Goal: Information Seeking & Learning: Learn about a topic

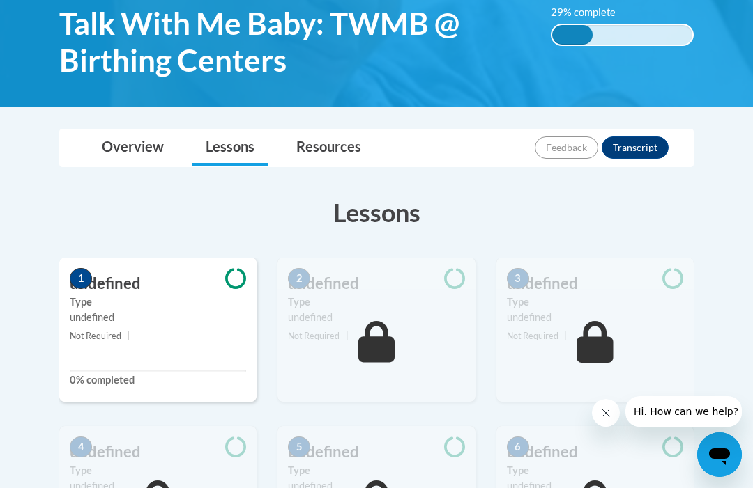
scroll to position [244, 0]
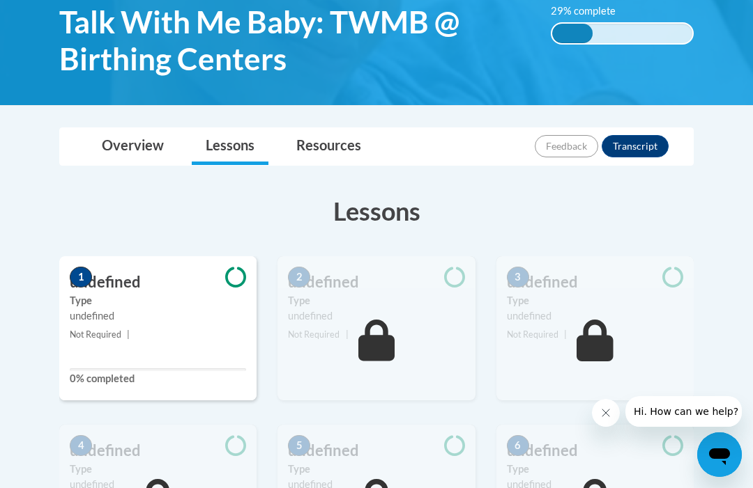
click at [149, 303] on label "Type" at bounding box center [158, 300] width 176 height 15
click at [79, 284] on span "1" at bounding box center [81, 277] width 22 height 21
click at [98, 381] on label "0% completed" at bounding box center [158, 378] width 176 height 15
click at [230, 278] on icon at bounding box center [235, 277] width 21 height 21
click at [130, 154] on link "Overview" at bounding box center [133, 146] width 90 height 37
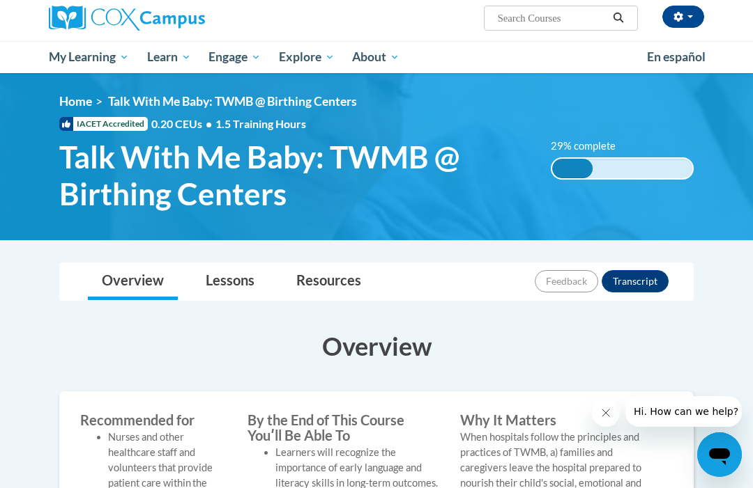
scroll to position [144, 0]
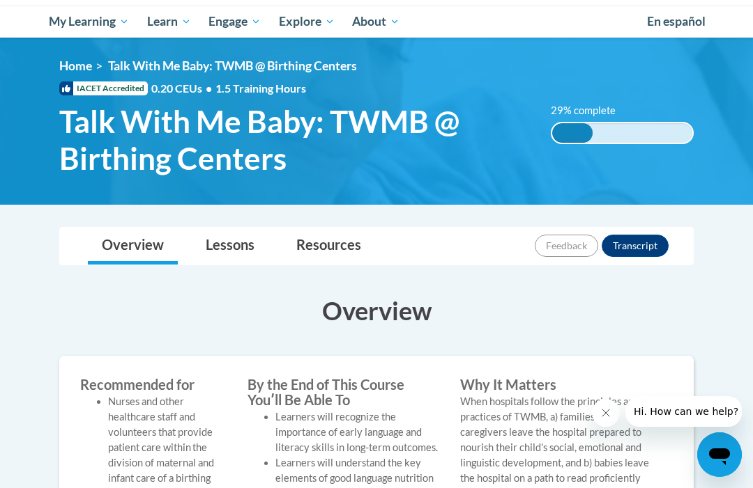
click at [230, 243] on link "Lessons" at bounding box center [230, 246] width 77 height 37
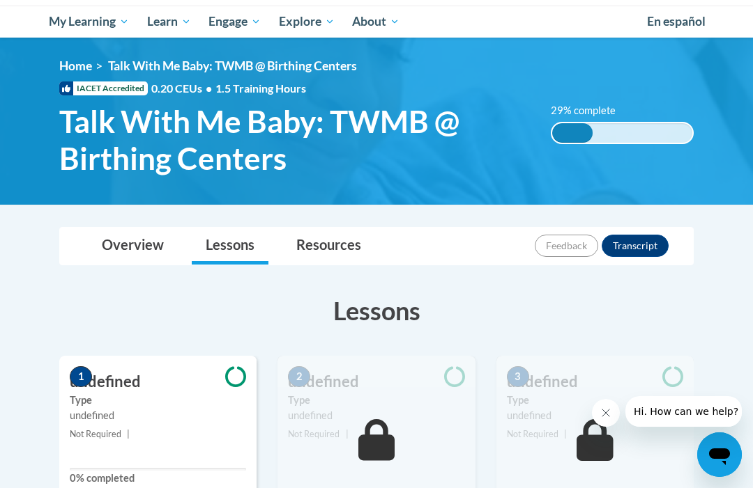
click at [332, 245] on link "Resources" at bounding box center [328, 246] width 93 height 37
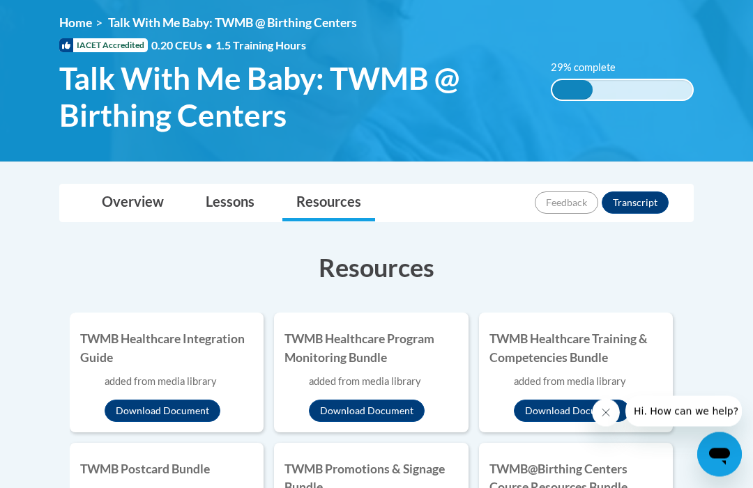
scroll to position [185, 0]
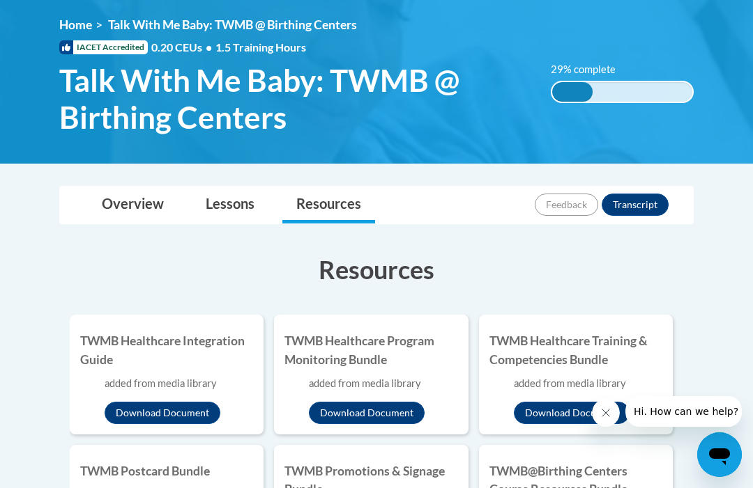
click at [245, 203] on link "Lessons" at bounding box center [230, 205] width 77 height 37
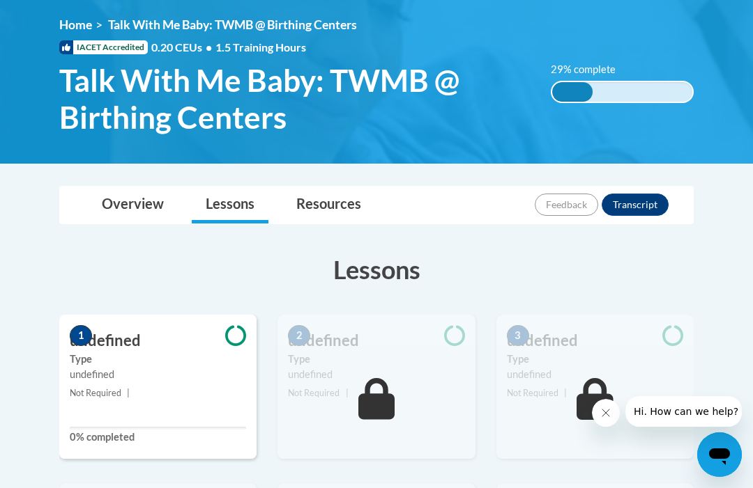
click at [378, 407] on icon at bounding box center [376, 399] width 37 height 42
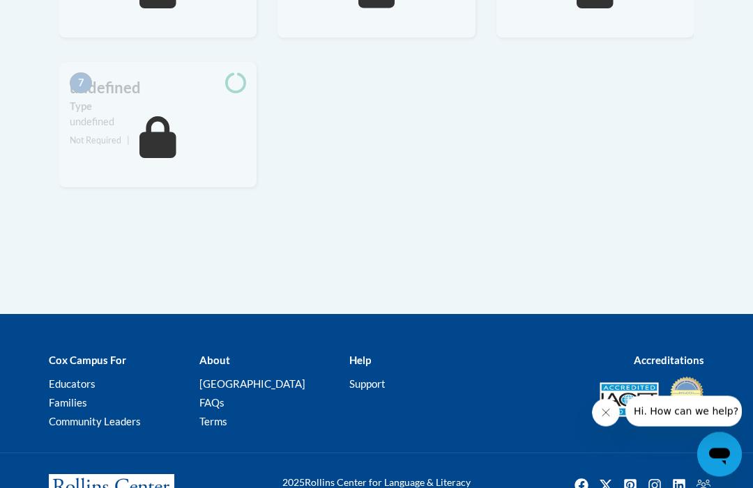
scroll to position [758, 0]
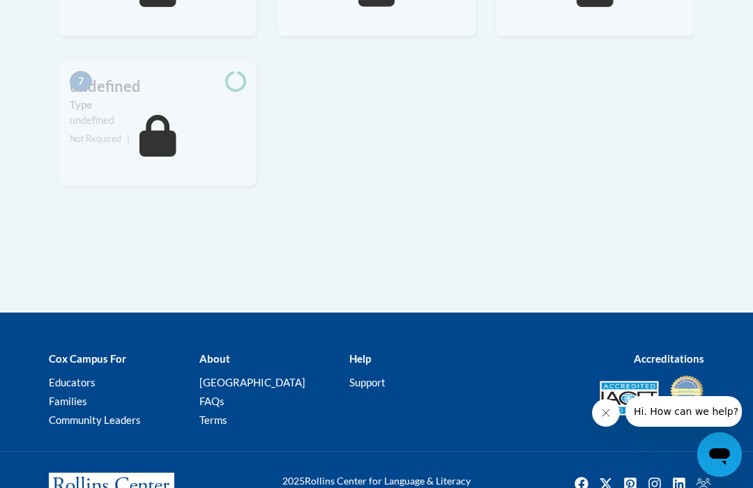
click at [254, 380] on link "[PERSON_NAME][GEOGRAPHIC_DATA]" at bounding box center [252, 382] width 106 height 13
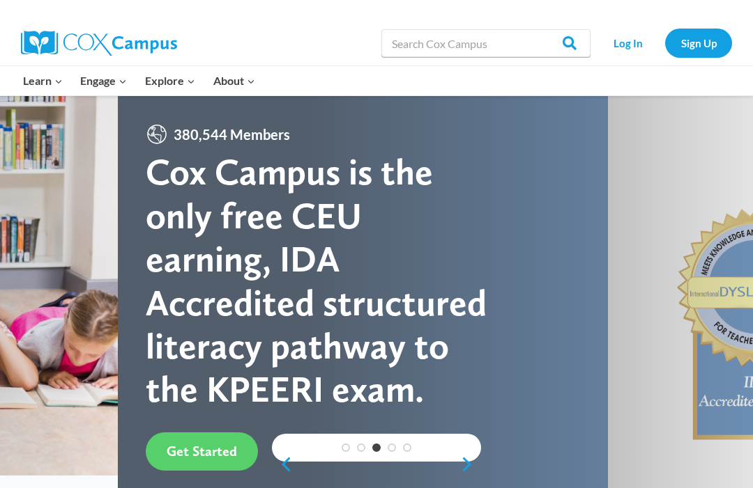
click at [626, 42] on link "Log In" at bounding box center [627, 43] width 61 height 29
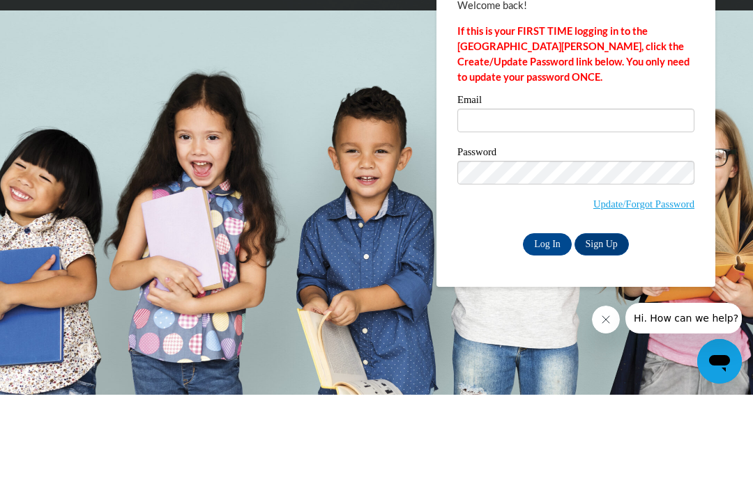
click at [496, 202] on input "Email" at bounding box center [575, 214] width 237 height 24
click at [484, 202] on input "Email" at bounding box center [575, 214] width 237 height 24
click at [597, 88] on div "Log In Welcome back! If this is your FIRST TIME logging in to the NEW Cox Campu…" at bounding box center [575, 195] width 237 height 307
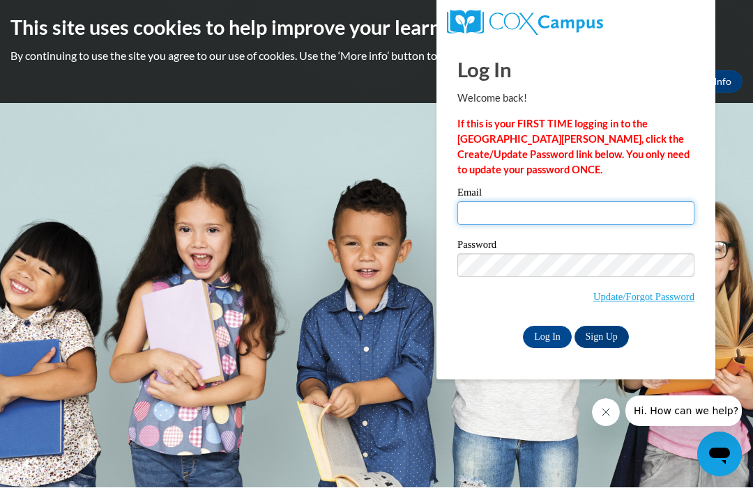
click at [475, 208] on input "Email" at bounding box center [575, 214] width 237 height 24
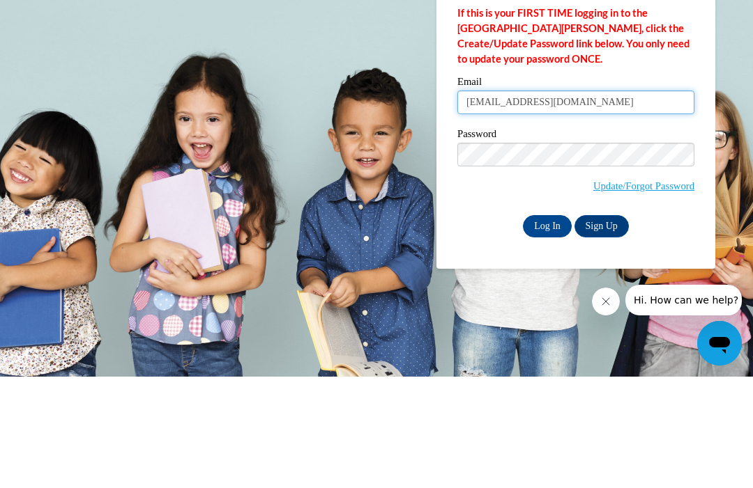
type input "ardnita927@gmail.com"
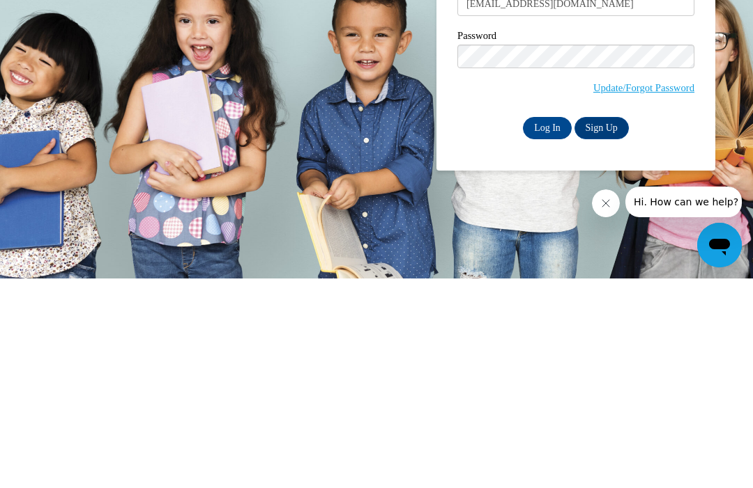
click at [547, 327] on input "Log In" at bounding box center [547, 338] width 49 height 22
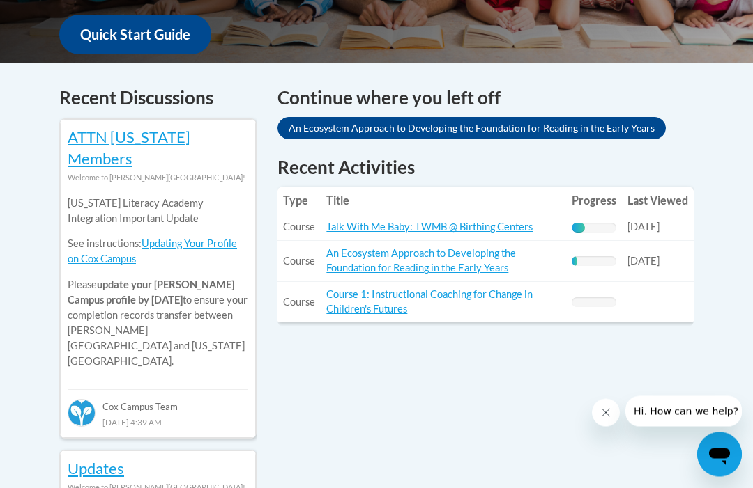
scroll to position [544, 0]
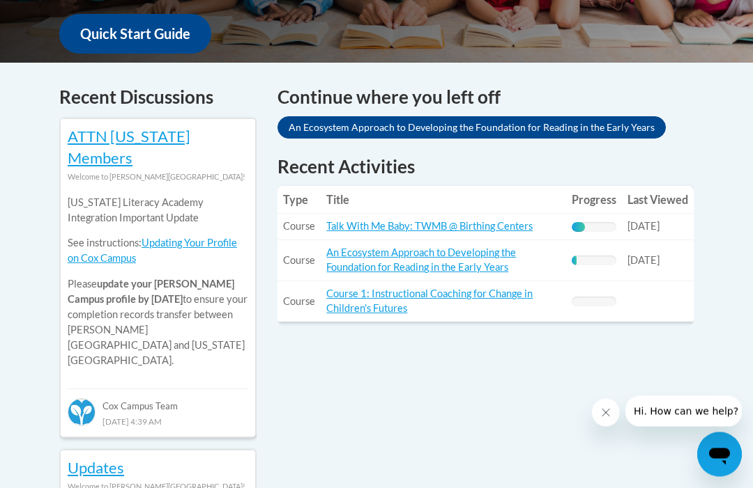
click at [448, 221] on link "Talk With Me Baby: TWMB @ Birthing Centers" at bounding box center [429, 227] width 206 height 12
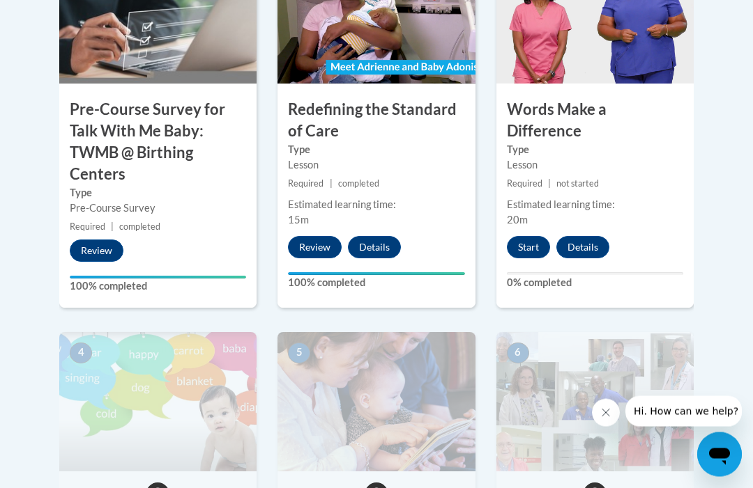
scroll to position [556, 0]
click at [530, 236] on button "Start" at bounding box center [528, 247] width 43 height 22
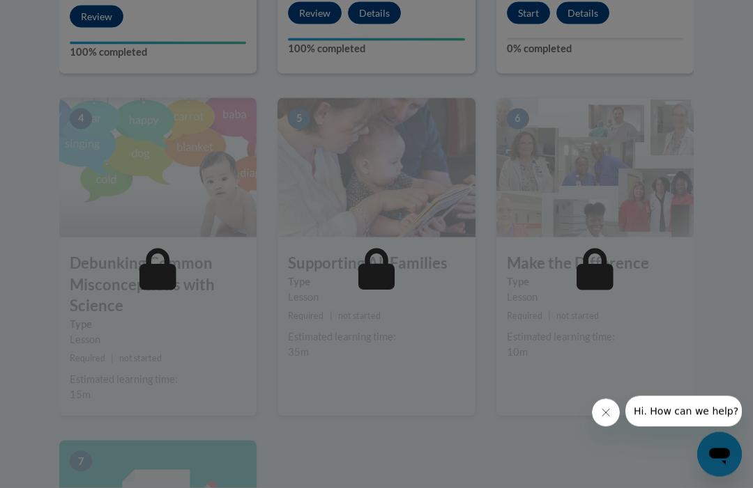
scroll to position [791, 0]
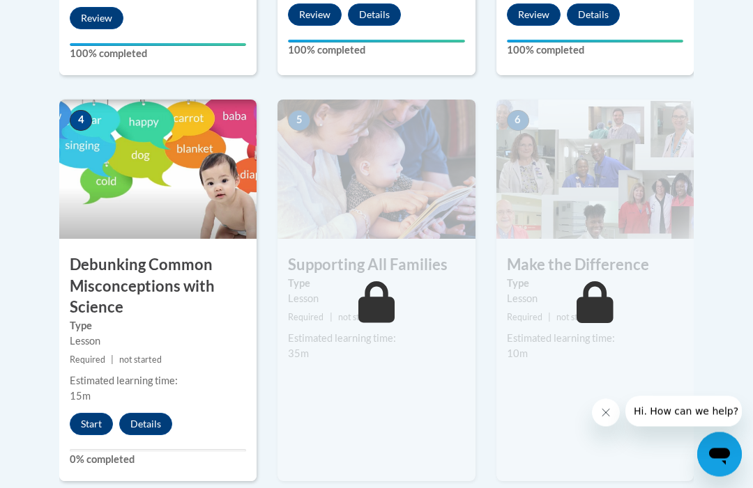
scroll to position [789, 0]
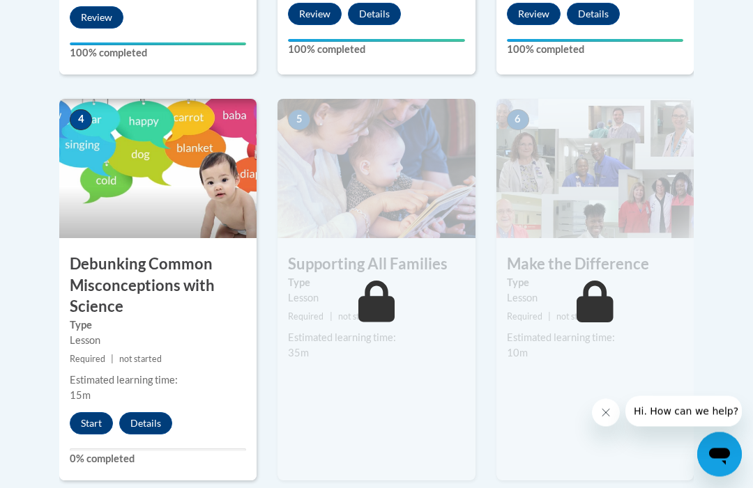
click at [92, 417] on button "Start" at bounding box center [91, 424] width 43 height 22
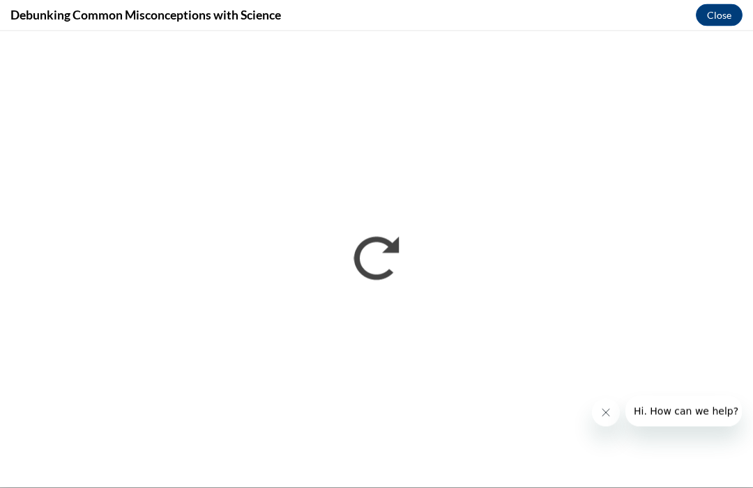
scroll to position [1274, 0]
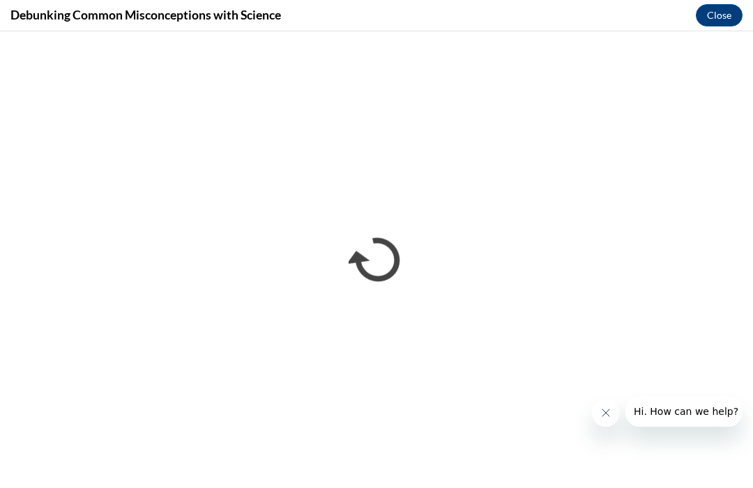
click at [604, 402] on button "Close message from company" at bounding box center [606, 413] width 28 height 28
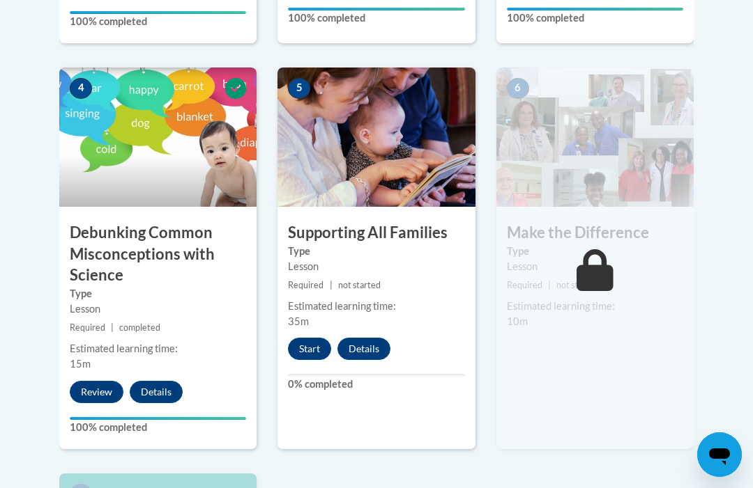
scroll to position [819, 0]
